Goal: Task Accomplishment & Management: Manage account settings

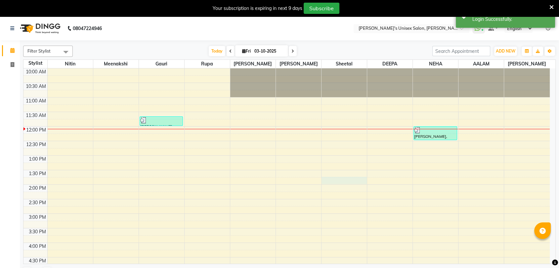
click at [347, 177] on div "10:00 AM 10:30 AM 11:00 AM 11:30 AM 12:00 PM 12:30 PM 1:00 PM 1:30 PM 2:00 PM 2…" at bounding box center [287, 229] width 527 height 320
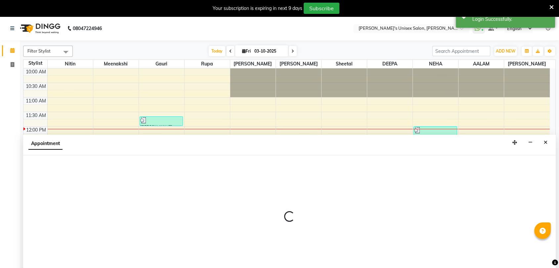
scroll to position [16, 0]
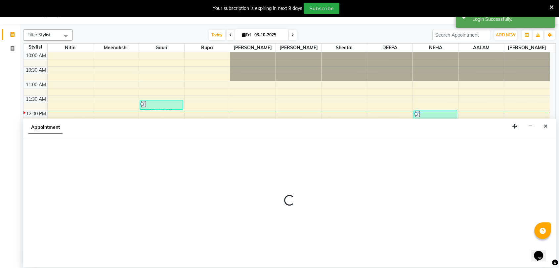
select select "47432"
select select "825"
select select "tentative"
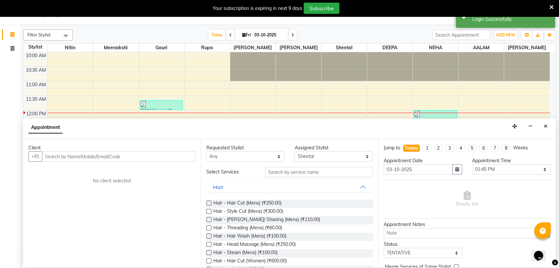
scroll to position [0, 0]
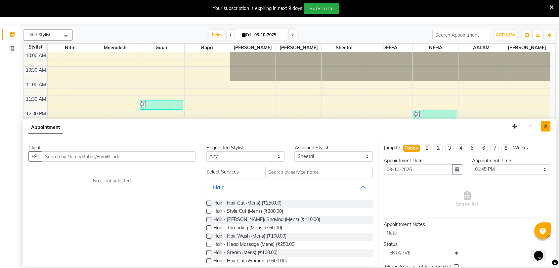
click at [547, 126] on icon "Close" at bounding box center [546, 126] width 4 height 5
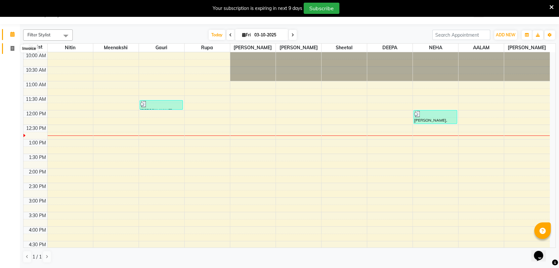
click at [13, 50] on icon at bounding box center [13, 48] width 4 height 5
select select "service"
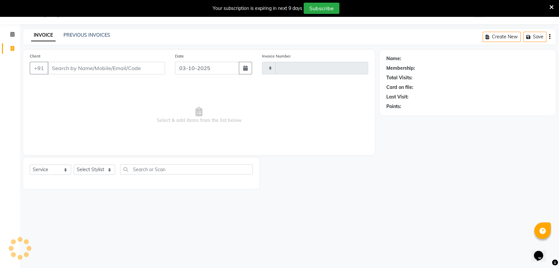
type input "2698"
select select "62"
click at [85, 65] on input "Client" at bounding box center [107, 68] width 118 height 13
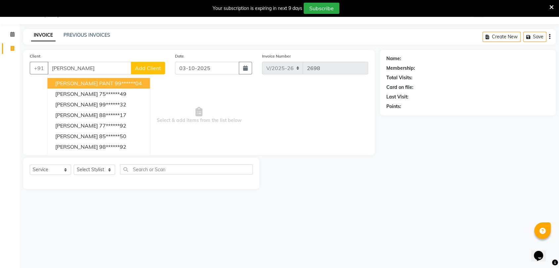
click at [115, 82] on ngb-highlight "99******04" at bounding box center [128, 83] width 27 height 7
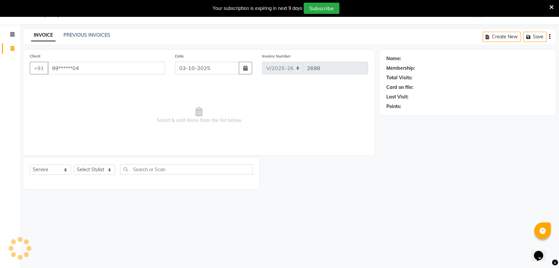
type input "99******04"
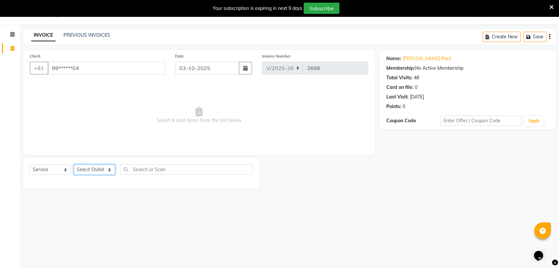
click at [97, 171] on select "Select Stylist [PERSON_NAME] DEEPA [PERSON_NAME] NEHA Nitin [PERSON_NAME] Recep…" at bounding box center [94, 170] width 41 height 10
select select "32881"
click at [74, 165] on select "Select Stylist [PERSON_NAME] DEEPA [PERSON_NAME] NEHA Nitin [PERSON_NAME] Recep…" at bounding box center [94, 170] width 41 height 10
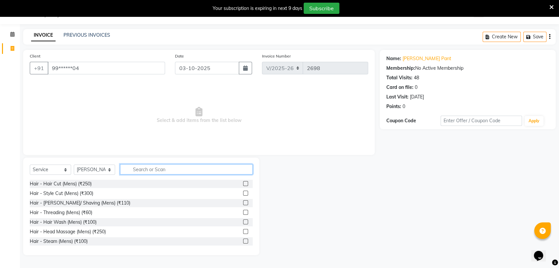
click at [145, 170] on input "text" at bounding box center [186, 170] width 133 height 10
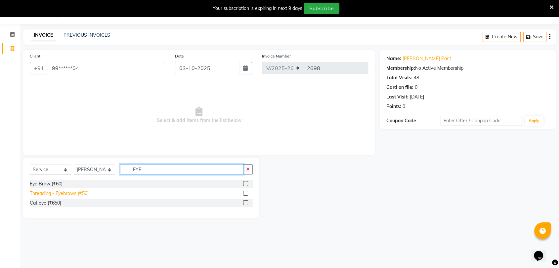
type input "EYE"
click at [77, 194] on div "Threading - Eyebrows (₹50)" at bounding box center [59, 193] width 59 height 7
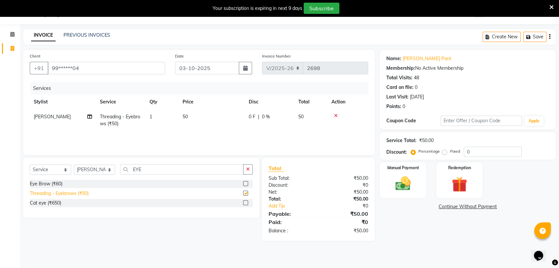
checkbox input "false"
click at [157, 169] on input "EYE" at bounding box center [181, 170] width 123 height 10
type input "E"
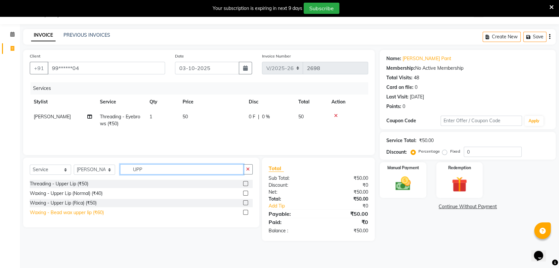
type input "UPP"
click at [74, 214] on div "Waxing - Bead wax upper lip (₹60)" at bounding box center [67, 213] width 74 height 7
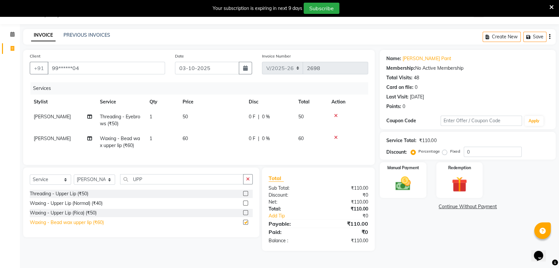
checkbox input "false"
click at [551, 8] on icon at bounding box center [552, 7] width 4 height 6
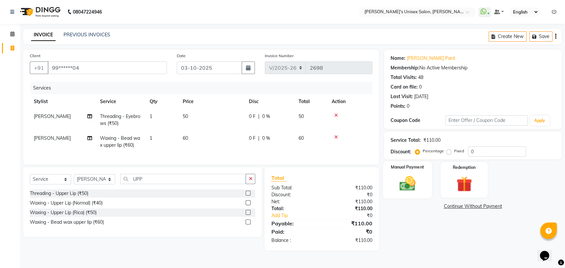
click at [411, 185] on img at bounding box center [407, 183] width 26 height 19
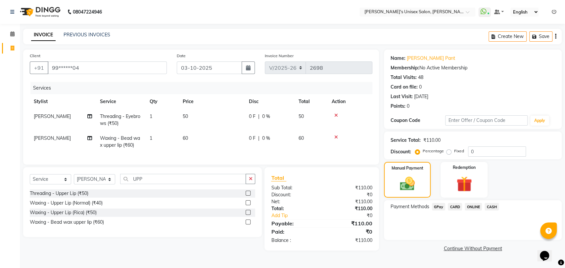
click at [494, 209] on span "CASH" at bounding box center [492, 207] width 14 height 8
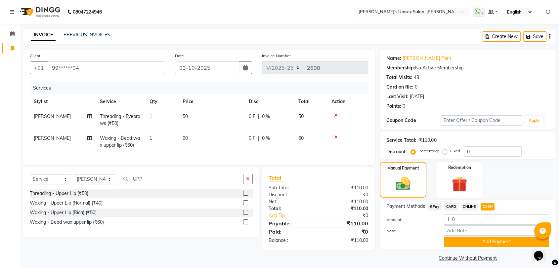
scroll to position [5, 0]
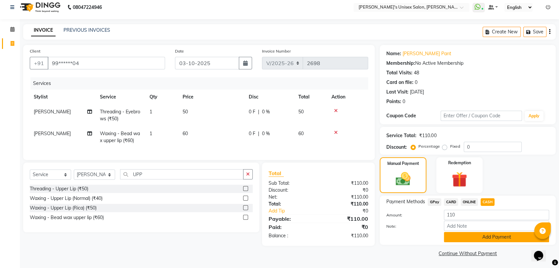
click at [494, 239] on button "Add Payment" at bounding box center [496, 237] width 105 height 10
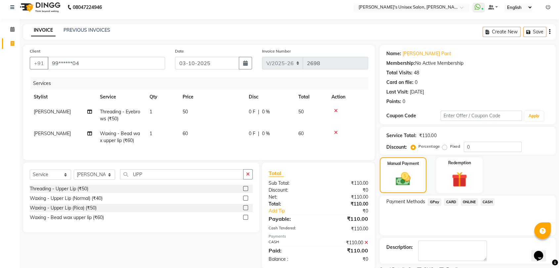
scroll to position [32, 0]
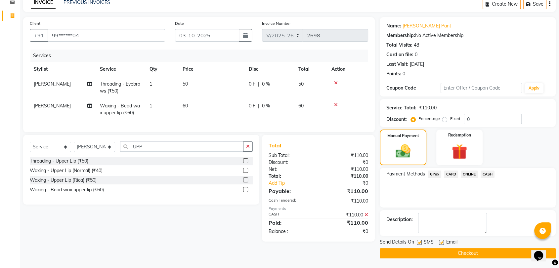
click at [483, 251] on button "Checkout" at bounding box center [468, 254] width 176 height 10
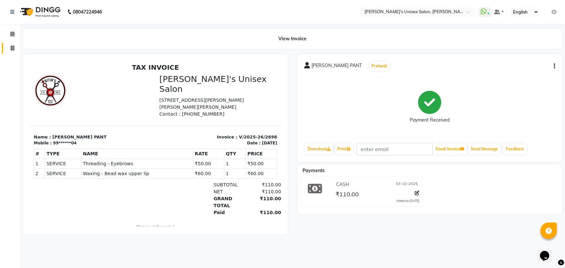
click at [13, 53] on link "Invoice" at bounding box center [10, 48] width 16 height 11
select select "service"
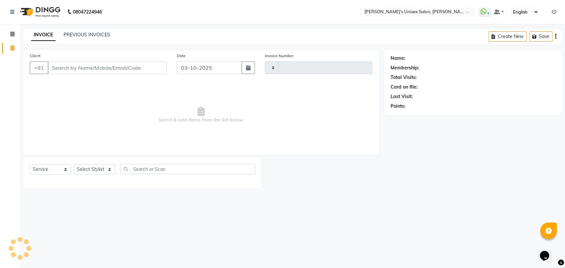
click at [59, 64] on input "Client" at bounding box center [107, 68] width 119 height 13
type input "2700"
select select "62"
click at [552, 13] on icon at bounding box center [554, 12] width 5 height 5
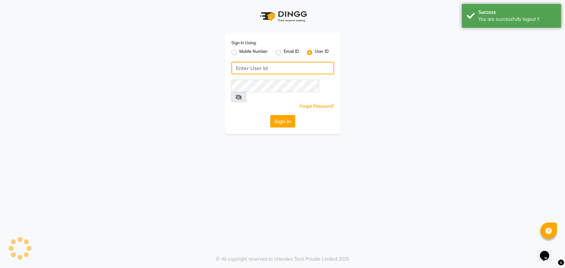
type input "5533992244"
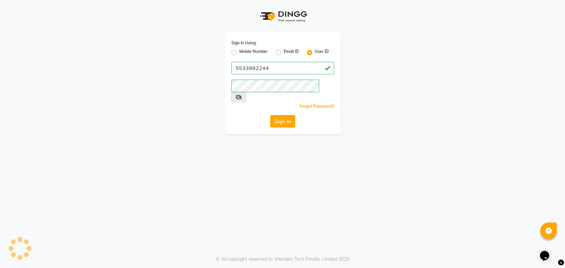
click at [239, 54] on label "Mobile Number" at bounding box center [253, 53] width 28 height 8
click at [239, 53] on input "Mobile Number" at bounding box center [241, 51] width 4 height 4
radio input "true"
radio input "false"
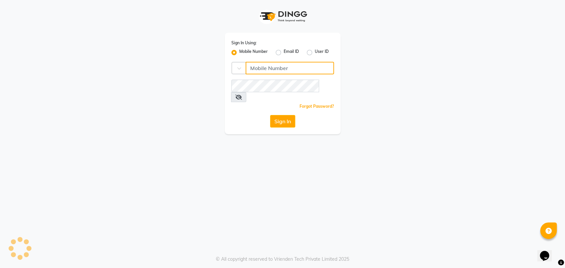
click at [262, 67] on input "Username" at bounding box center [290, 68] width 88 height 13
type input "9967799241"
click at [373, 119] on div "Sign In Using: Mobile Number Email ID User ID Country Code × 9967799241 Remembe…" at bounding box center [282, 67] width 377 height 134
click at [286, 115] on button "Sign In" at bounding box center [282, 121] width 25 height 13
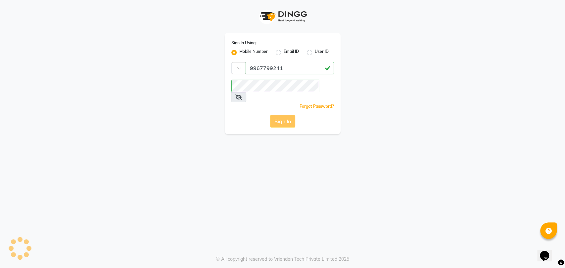
click at [281, 115] on div "Sign In" at bounding box center [282, 121] width 103 height 13
click at [284, 115] on button "Sign In" at bounding box center [282, 121] width 25 height 13
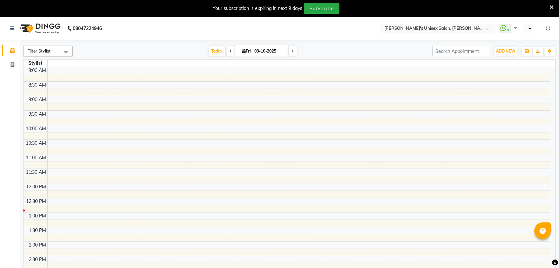
scroll to position [58, 0]
select select "en"
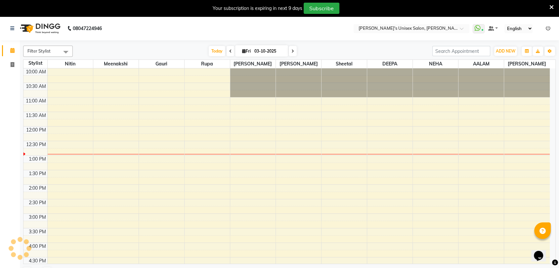
scroll to position [0, 0]
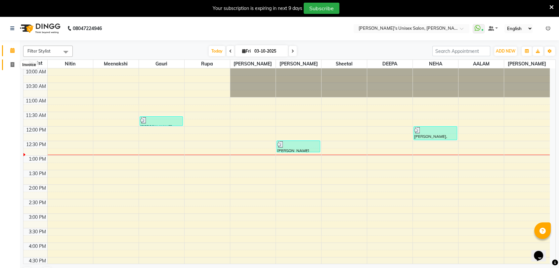
click at [12, 64] on icon at bounding box center [13, 64] width 4 height 5
select select "service"
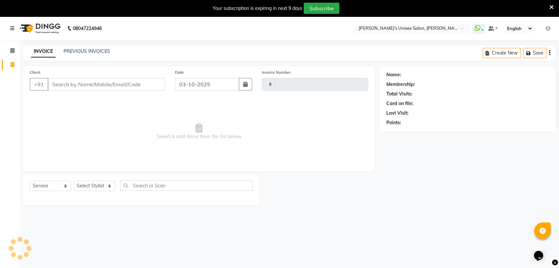
type input "2699"
select select "62"
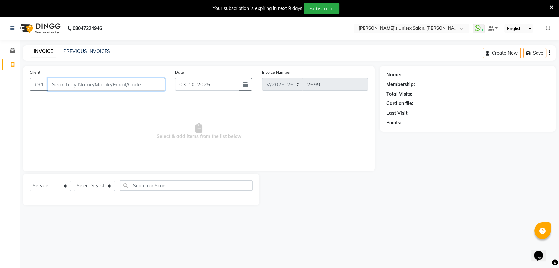
click at [87, 84] on input "Client" at bounding box center [107, 84] width 118 height 13
click at [89, 188] on select "Select Stylist [PERSON_NAME] DEEPA [PERSON_NAME] NEHA Nitin [PERSON_NAME] Recep…" at bounding box center [94, 186] width 41 height 10
select select "2426"
click at [74, 181] on select "Select Stylist [PERSON_NAME] DEEPA [PERSON_NAME] NEHA Nitin [PERSON_NAME] Recep…" at bounding box center [94, 186] width 41 height 10
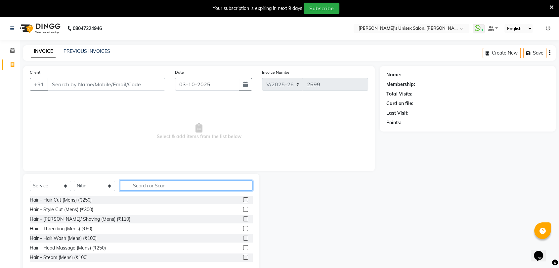
click at [148, 185] on input "text" at bounding box center [186, 186] width 133 height 10
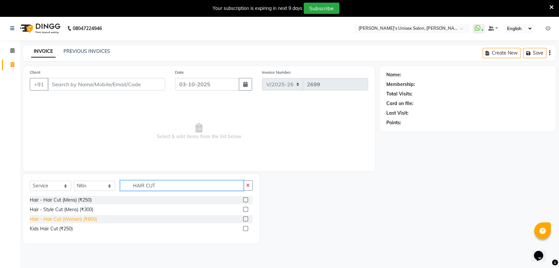
type input "HAIR CUT"
click at [91, 220] on div "Hair - Hair Cut (Women) (₹600)" at bounding box center [63, 219] width 67 height 7
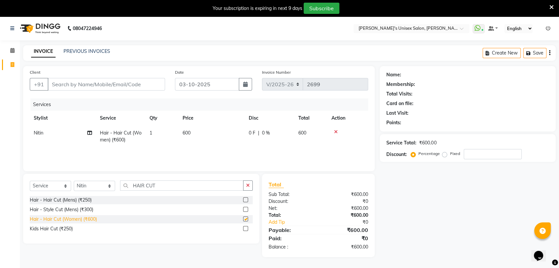
checkbox input "false"
click at [173, 184] on input "HAIR CUT" at bounding box center [181, 186] width 123 height 10
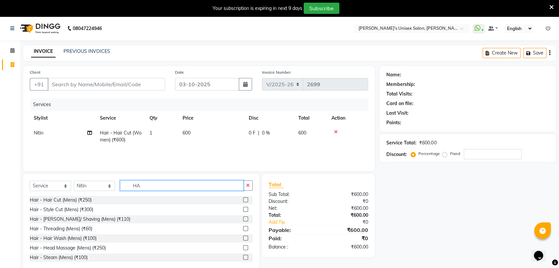
type input "H"
click at [86, 185] on select "Select Stylist [PERSON_NAME] DEEPA [PERSON_NAME] NEHA Nitin [PERSON_NAME] Recep…" at bounding box center [94, 186] width 41 height 10
select select "47432"
click at [74, 181] on select "Select Stylist [PERSON_NAME] DEEPA [PERSON_NAME] NEHA Nitin [PERSON_NAME] Recep…" at bounding box center [94, 186] width 41 height 10
click at [151, 186] on input "text" at bounding box center [186, 186] width 133 height 10
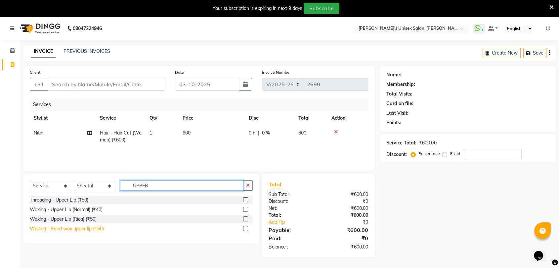
type input "UPPER"
click at [98, 229] on div "Waxing - Bead wax upper lip (₹60)" at bounding box center [67, 229] width 74 height 7
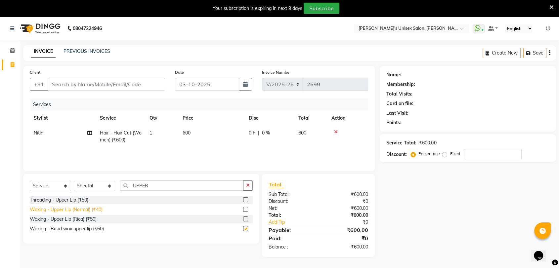
checkbox input "false"
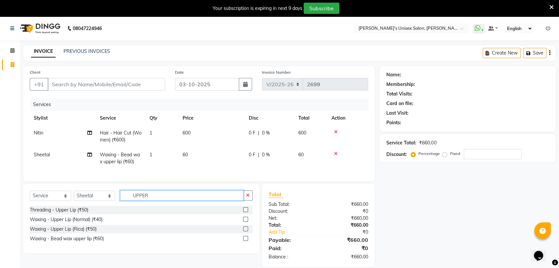
click at [170, 197] on input "UPPER" at bounding box center [181, 196] width 123 height 10
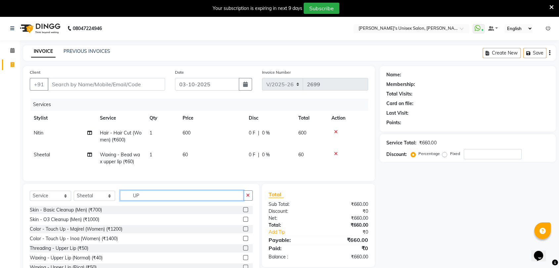
type input "U"
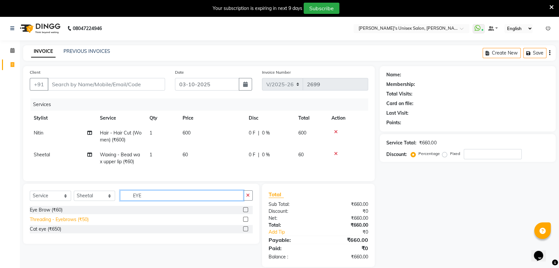
type input "EYE"
click at [82, 223] on div "Threading - Eyebrows (₹50)" at bounding box center [59, 219] width 59 height 7
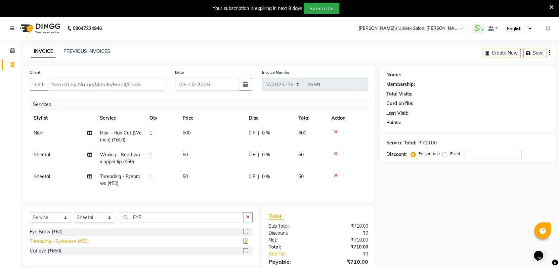
checkbox input "false"
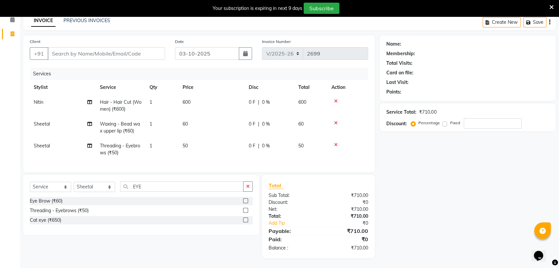
scroll to position [30, 0]
click at [90, 103] on icon at bounding box center [89, 102] width 5 height 5
select select "2426"
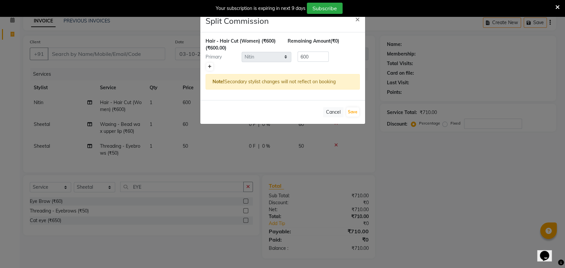
click at [209, 68] on icon at bounding box center [210, 67] width 4 height 4
type input "300"
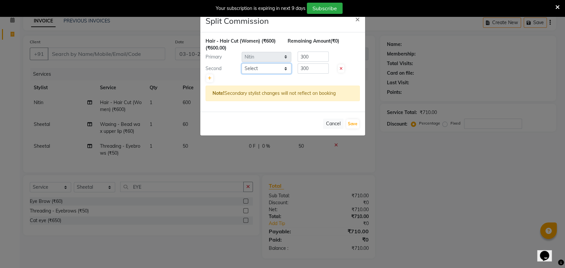
click at [262, 67] on select "Select AALAM Ankita DEEPA Gauri Meenakshi NEHA Nitin Prajakta Reception 1 Recep…" at bounding box center [267, 69] width 50 height 10
select select "47432"
click at [242, 64] on select "Select AALAM Ankita DEEPA Gauri Meenakshi NEHA Nitin Prajakta Reception 1 Recep…" at bounding box center [267, 69] width 50 height 10
click at [358, 123] on button "Save" at bounding box center [352, 124] width 13 height 9
select select "Select"
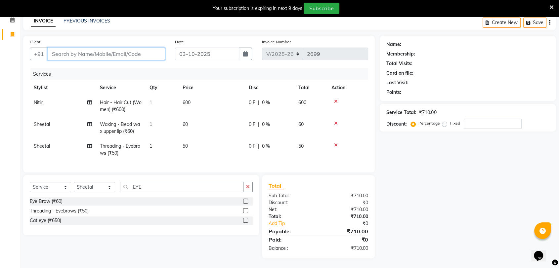
click at [136, 56] on input "Client" at bounding box center [107, 54] width 118 height 13
type input "R"
type input "0"
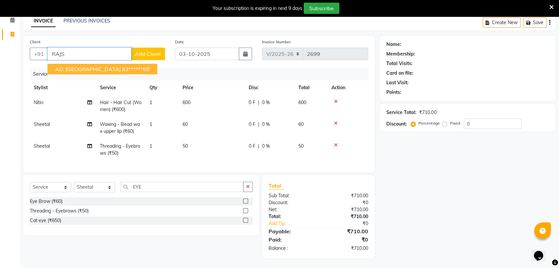
click at [111, 57] on input "RAJS" at bounding box center [90, 54] width 84 height 13
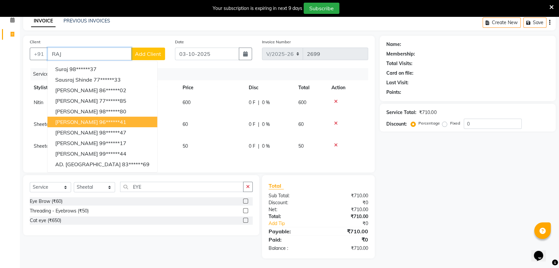
click at [114, 125] on ngb-highlight "96******41" at bounding box center [112, 122] width 27 height 7
type input "96******41"
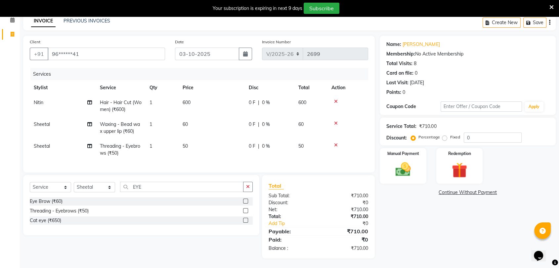
scroll to position [36, 0]
click at [404, 166] on img at bounding box center [403, 169] width 26 height 19
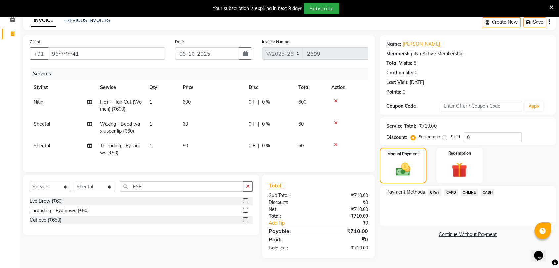
click at [435, 189] on span "GPay" at bounding box center [435, 193] width 14 height 8
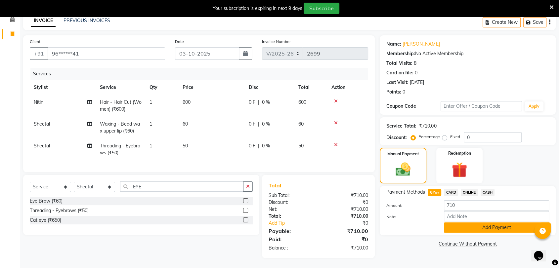
click at [464, 223] on button "Add Payment" at bounding box center [496, 228] width 105 height 10
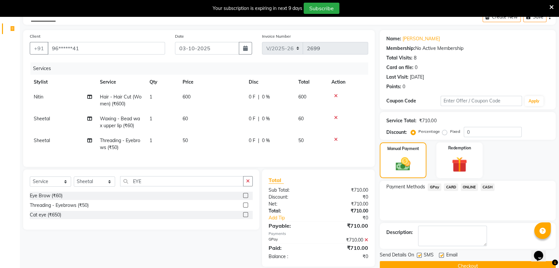
scroll to position [50, 0]
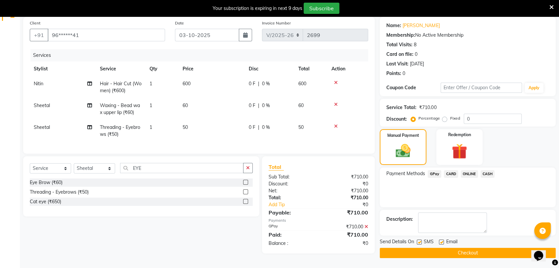
click at [462, 252] on button "Checkout" at bounding box center [468, 253] width 176 height 10
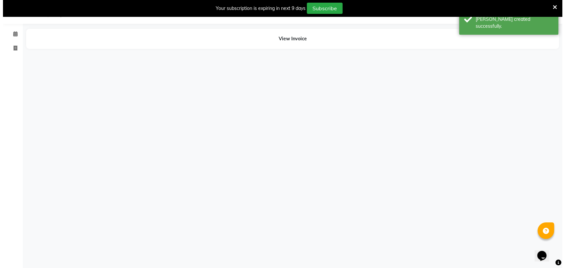
scroll to position [16, 0]
select select "2426"
select select "47432"
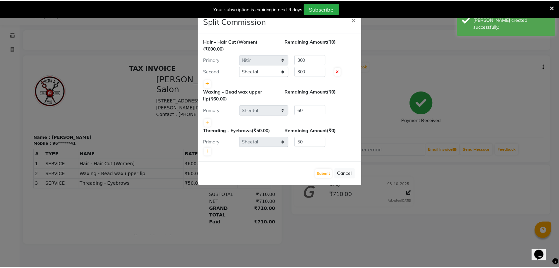
scroll to position [0, 0]
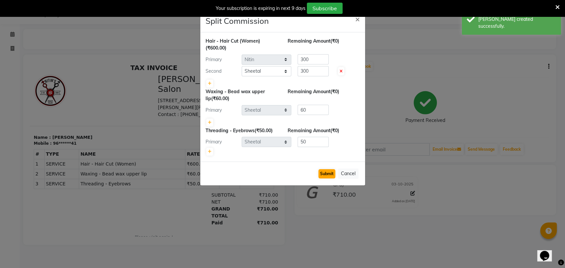
drag, startPoint x: 462, startPoint y: 252, endPoint x: 331, endPoint y: 173, distance: 152.8
click at [331, 173] on ngb-modal-window "Split Commission × Hair - Hair Cut (Women) (₹600.00) Remaining Amount (₹0) Prim…" at bounding box center [282, 134] width 565 height 268
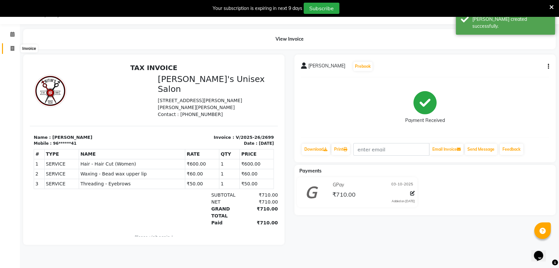
click at [12, 49] on icon at bounding box center [13, 48] width 4 height 5
select select "service"
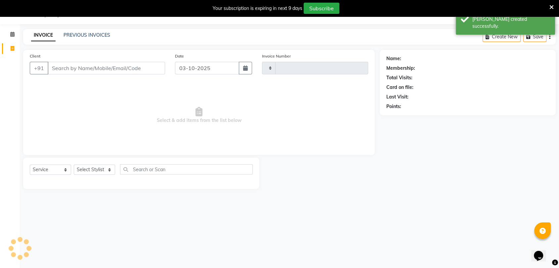
type input "2700"
select select "62"
click at [66, 70] on input "Client" at bounding box center [107, 68] width 118 height 13
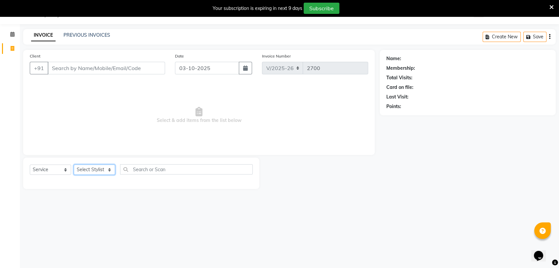
click at [98, 173] on select "Select Stylist [PERSON_NAME] DEEPA [PERSON_NAME] NEHA Nitin [PERSON_NAME] Recep…" at bounding box center [94, 170] width 41 height 10
select select "2429"
click at [74, 165] on select "Select Stylist [PERSON_NAME] DEEPA [PERSON_NAME] NEHA Nitin [PERSON_NAME] Recep…" at bounding box center [94, 170] width 41 height 10
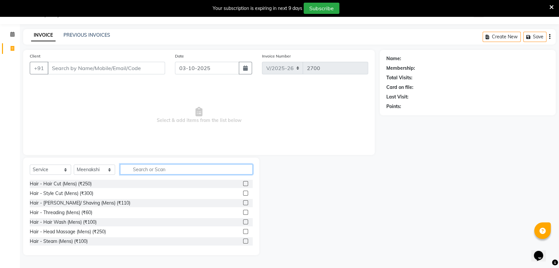
click at [151, 169] on input "text" at bounding box center [186, 170] width 133 height 10
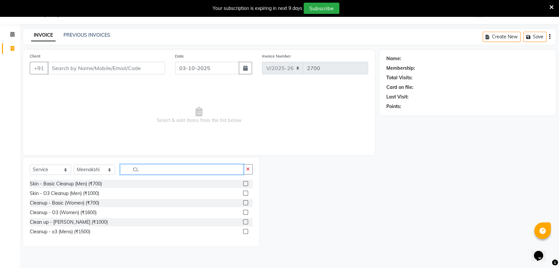
click at [151, 169] on input "CL" at bounding box center [181, 170] width 123 height 10
type input "C"
type input "CL"
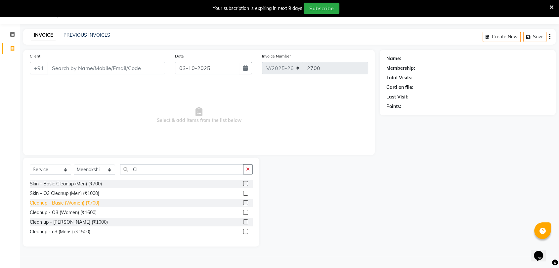
click at [49, 202] on div "Cleanup - Basic (Women) (₹700)" at bounding box center [65, 203] width 70 height 7
checkbox input "false"
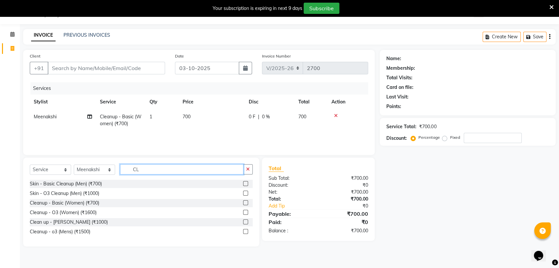
click at [172, 167] on input "CL" at bounding box center [181, 170] width 123 height 10
type input "C"
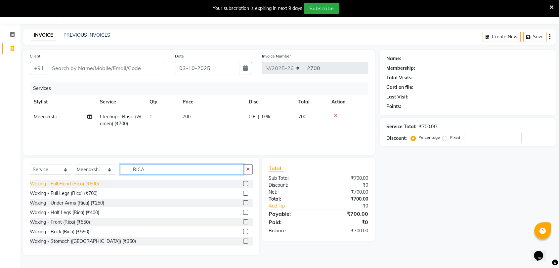
type input "RICA"
click at [92, 182] on div "Waxing - Full Hand (Rica) (₹600)" at bounding box center [64, 184] width 69 height 7
checkbox input "false"
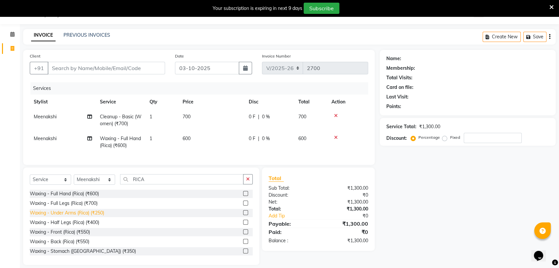
click at [82, 217] on div "Waxing - Under Arms (Rica) (₹250)" at bounding box center [67, 213] width 74 height 7
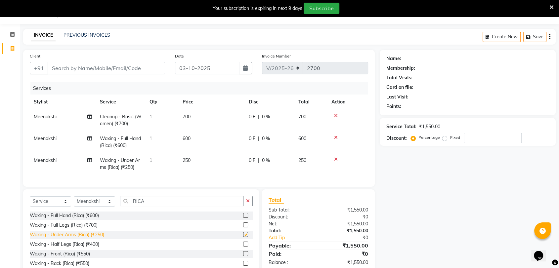
checkbox input "false"
click at [83, 248] on div "Waxing - Half Legs (Rica) (₹400)" at bounding box center [65, 244] width 70 height 7
checkbox input "false"
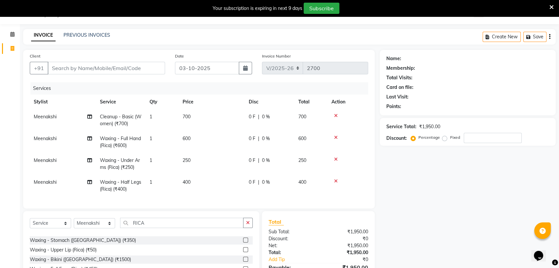
scroll to position [68, 0]
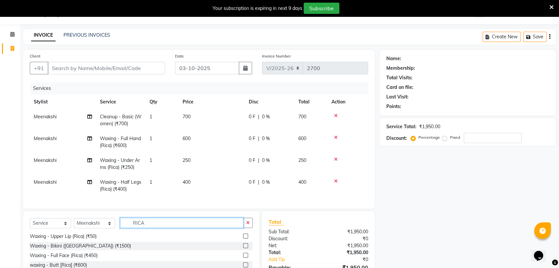
click at [156, 228] on input "RICA" at bounding box center [181, 223] width 123 height 10
type input "R"
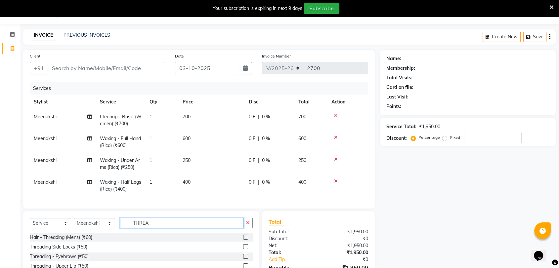
scroll to position [72, 0]
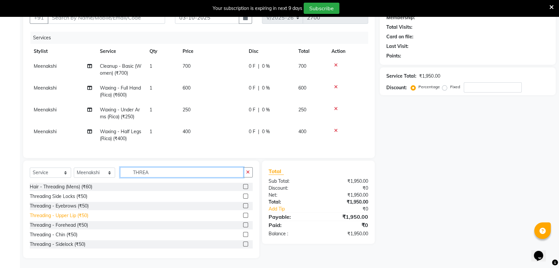
type input "THREA"
click at [64, 217] on div "Threading - Upper Lip (₹50)" at bounding box center [59, 216] width 59 height 7
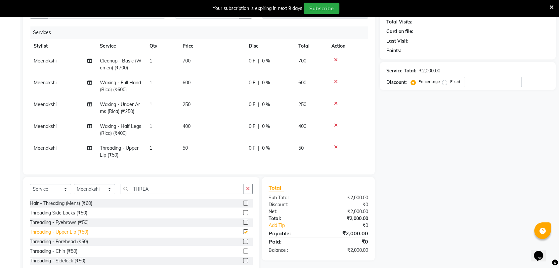
checkbox input "false"
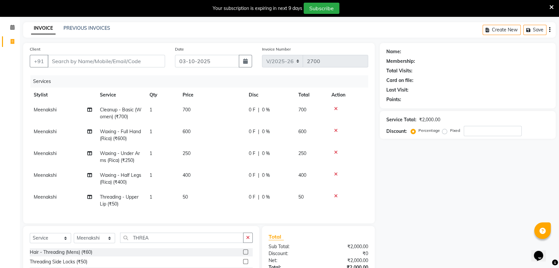
scroll to position [0, 0]
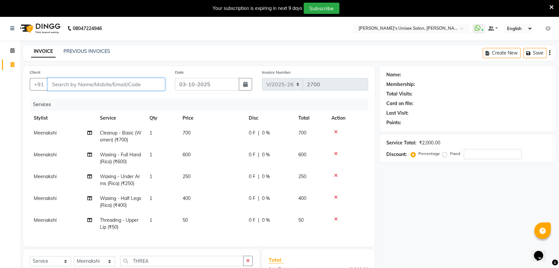
click at [95, 85] on input "Client" at bounding box center [107, 84] width 118 height 13
click at [108, 81] on input "Client" at bounding box center [107, 84] width 118 height 13
type input "S"
type input "0"
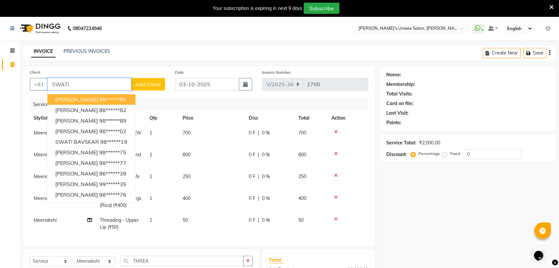
click at [105, 84] on input "SWATI" at bounding box center [90, 84] width 84 height 13
type input "SWATI"
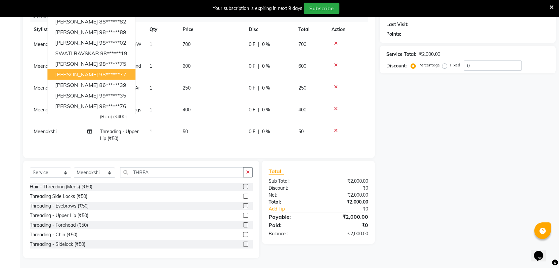
scroll to position [94, 0]
click at [100, 174] on select "Select Stylist [PERSON_NAME] DEEPA [PERSON_NAME] NEHA Nitin [PERSON_NAME] Recep…" at bounding box center [94, 173] width 41 height 10
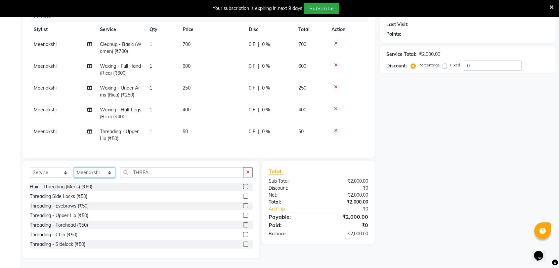
select select "70290"
click at [74, 168] on select "Select Stylist [PERSON_NAME] DEEPA [PERSON_NAME] NEHA Nitin [PERSON_NAME] Recep…" at bounding box center [94, 173] width 41 height 10
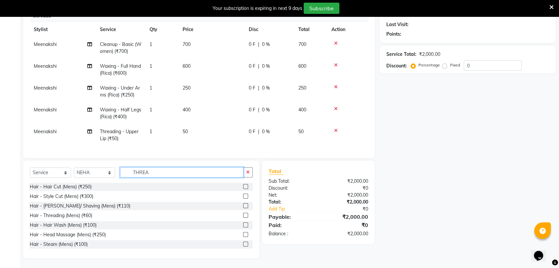
click at [169, 175] on input "THREA" at bounding box center [181, 173] width 123 height 10
click at [168, 175] on input "THREA" at bounding box center [181, 173] width 123 height 10
type input "T"
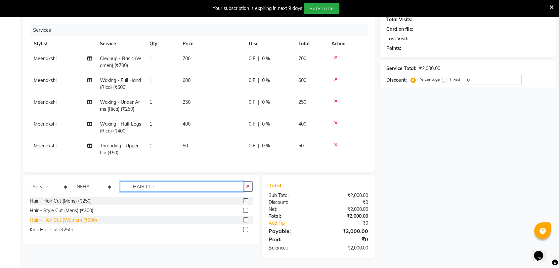
type input "HAIR CUT"
click at [90, 220] on div "Hair - Hair Cut (Women) (₹600)" at bounding box center [63, 220] width 67 height 7
checkbox input "false"
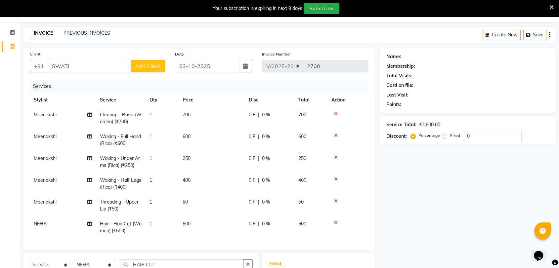
scroll to position [15, 0]
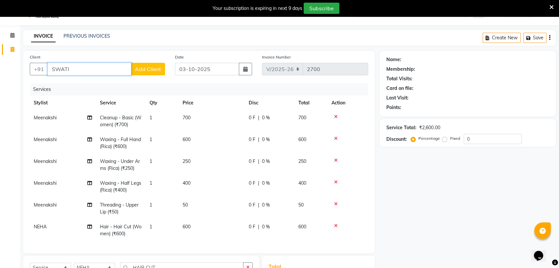
click at [90, 70] on input "SWATI" at bounding box center [90, 69] width 84 height 13
type input "S"
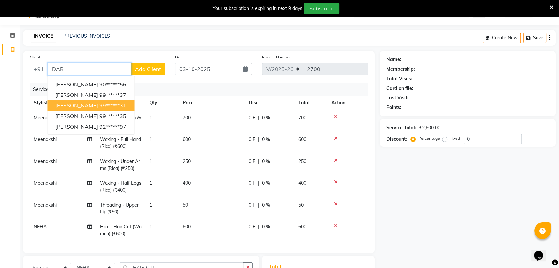
click at [68, 105] on span "AVINASH DABDE" at bounding box center [76, 105] width 43 height 7
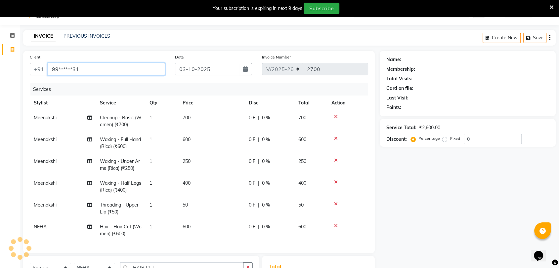
type input "99******31"
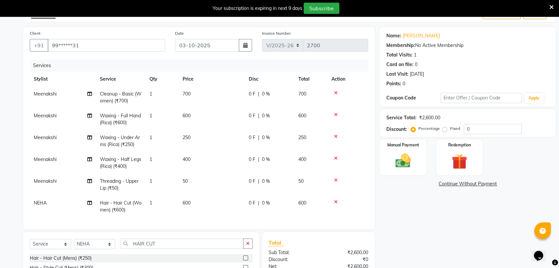
scroll to position [0, 0]
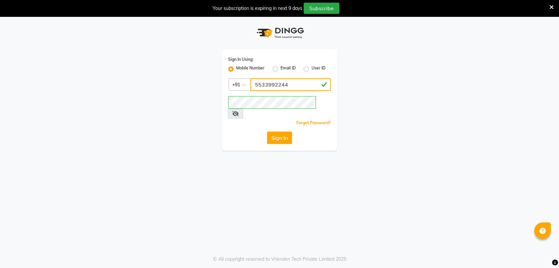
click at [293, 83] on input "5533992244" at bounding box center [291, 84] width 80 height 13
click at [448, 122] on div "Sign In Using: Mobile Number Email ID User ID Country Code × +91 5533992244 Rem…" at bounding box center [279, 84] width 377 height 134
click at [302, 88] on input "5533992244" at bounding box center [291, 84] width 80 height 13
type input "5"
type input "9967799241"
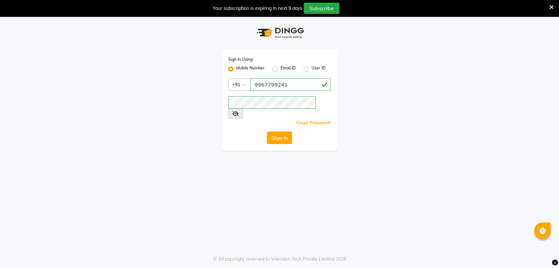
click at [397, 141] on div "Sign In Using: Mobile Number Email ID User ID Country Code × +91 9967799241 Rem…" at bounding box center [279, 151] width 559 height 268
click at [282, 132] on button "Sign In" at bounding box center [279, 138] width 25 height 13
